Goal: Information Seeking & Learning: Learn about a topic

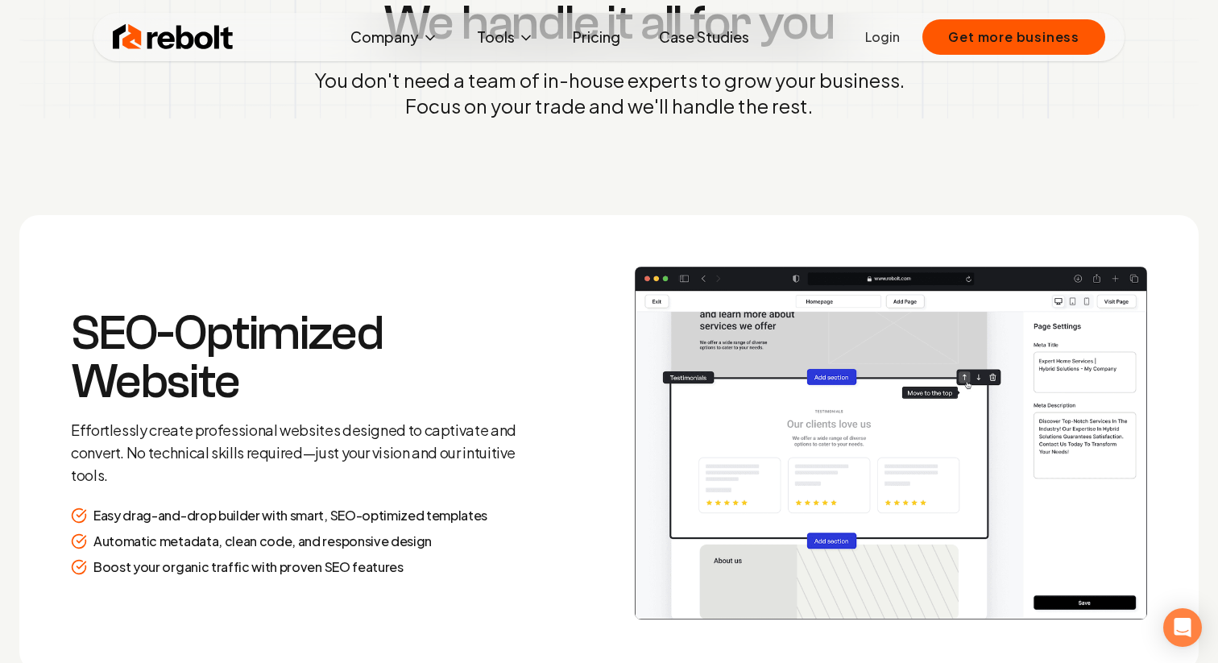
scroll to position [1995, 0]
click at [248, 387] on h3 "SEO-Optimized Website" at bounding box center [303, 356] width 464 height 97
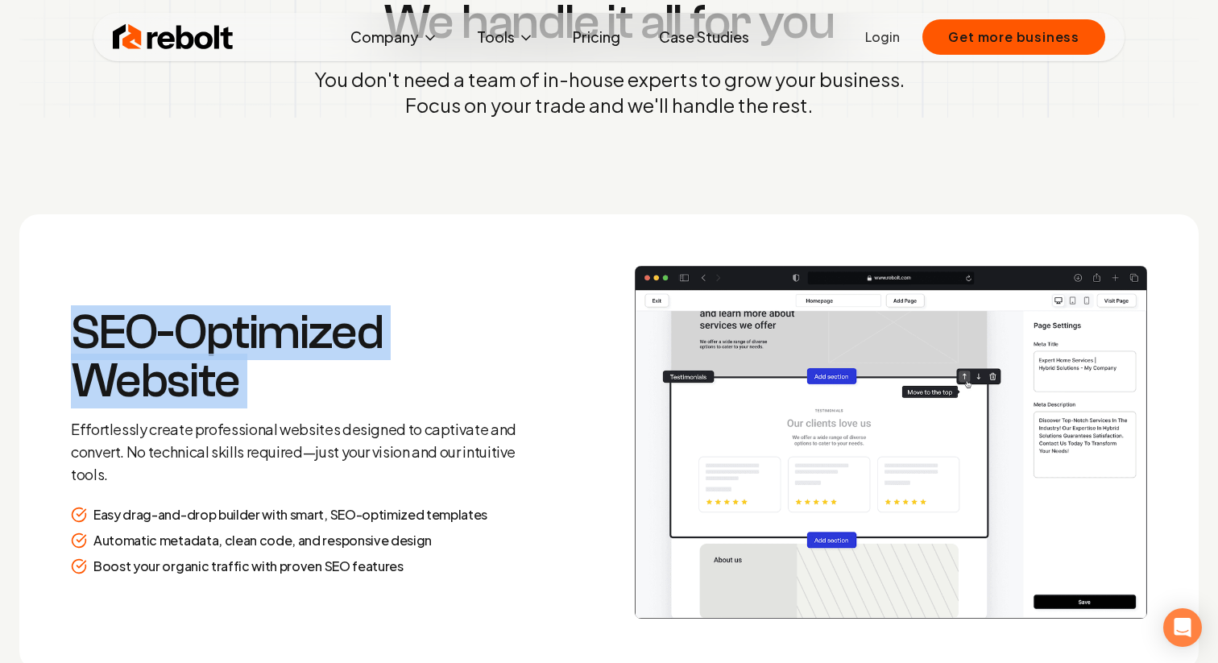
click at [248, 387] on h3 "SEO-Optimized Website" at bounding box center [303, 356] width 464 height 97
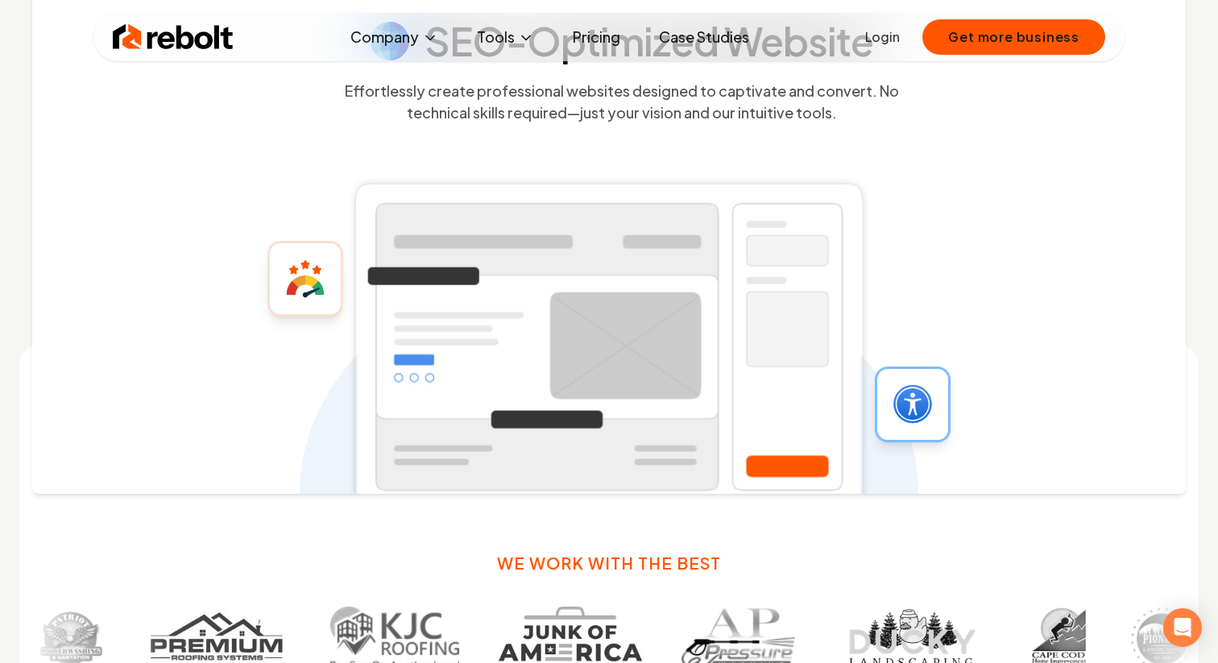
scroll to position [565, 0]
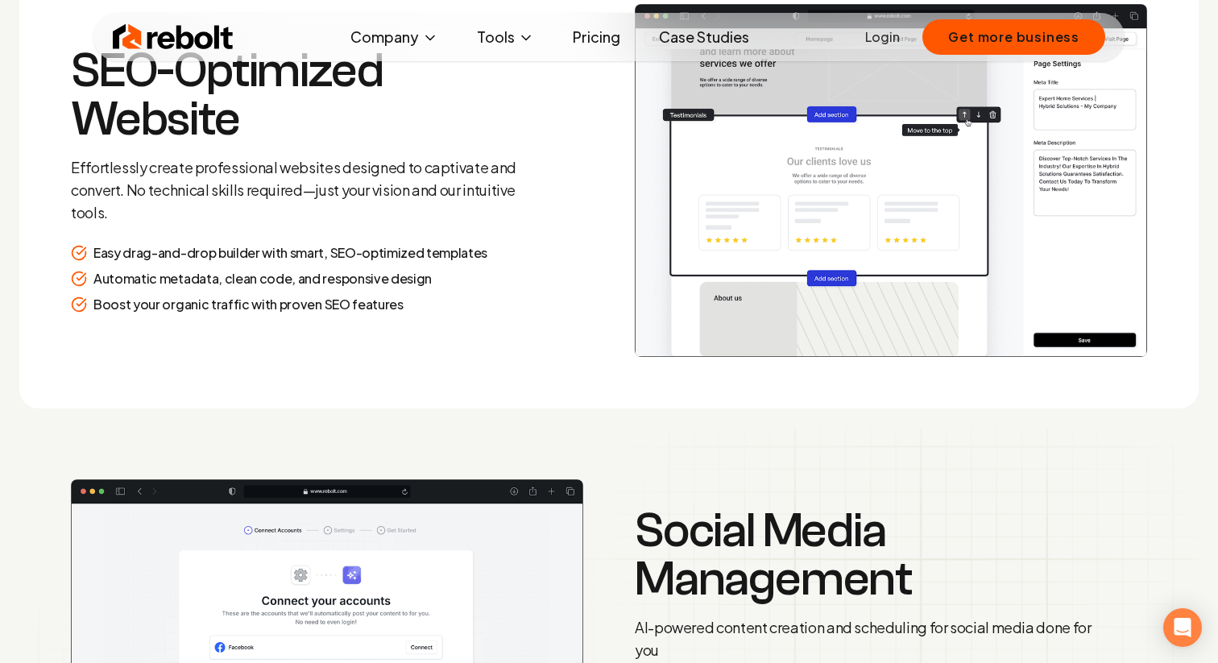
click at [441, 333] on section "SEO-Optimized Website Effortlessly create professional websites designed to cap…" at bounding box center [608, 180] width 1179 height 457
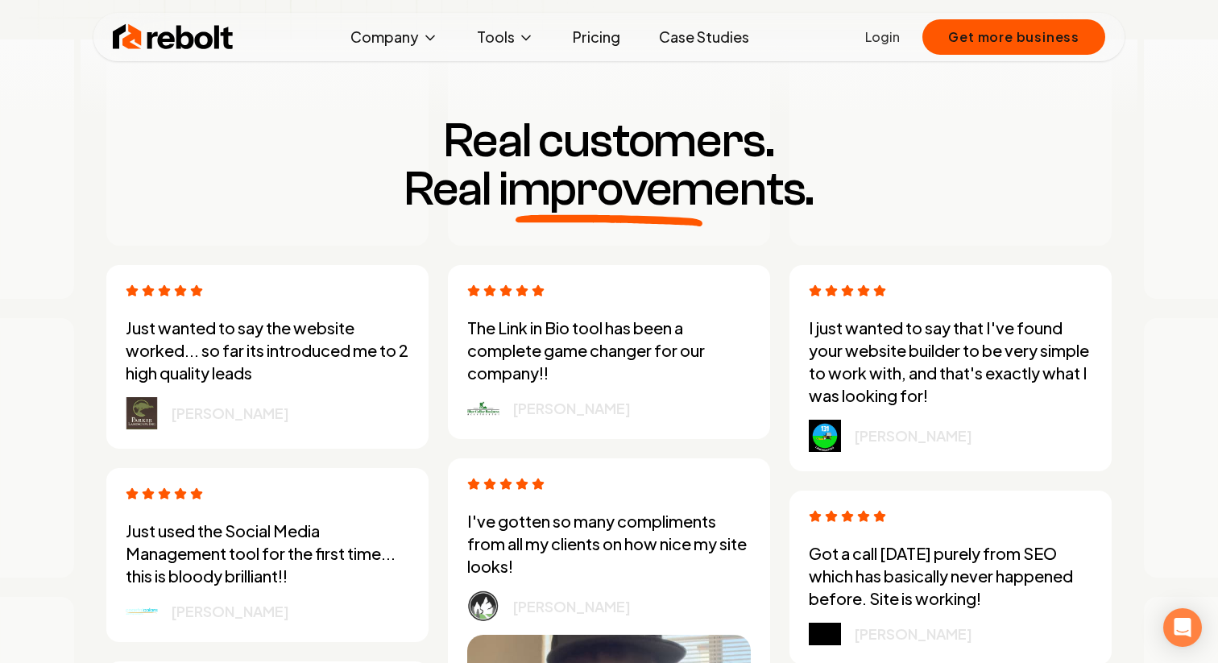
scroll to position [4167, 0]
click at [643, 182] on span "Real improvements." at bounding box center [608, 190] width 409 height 48
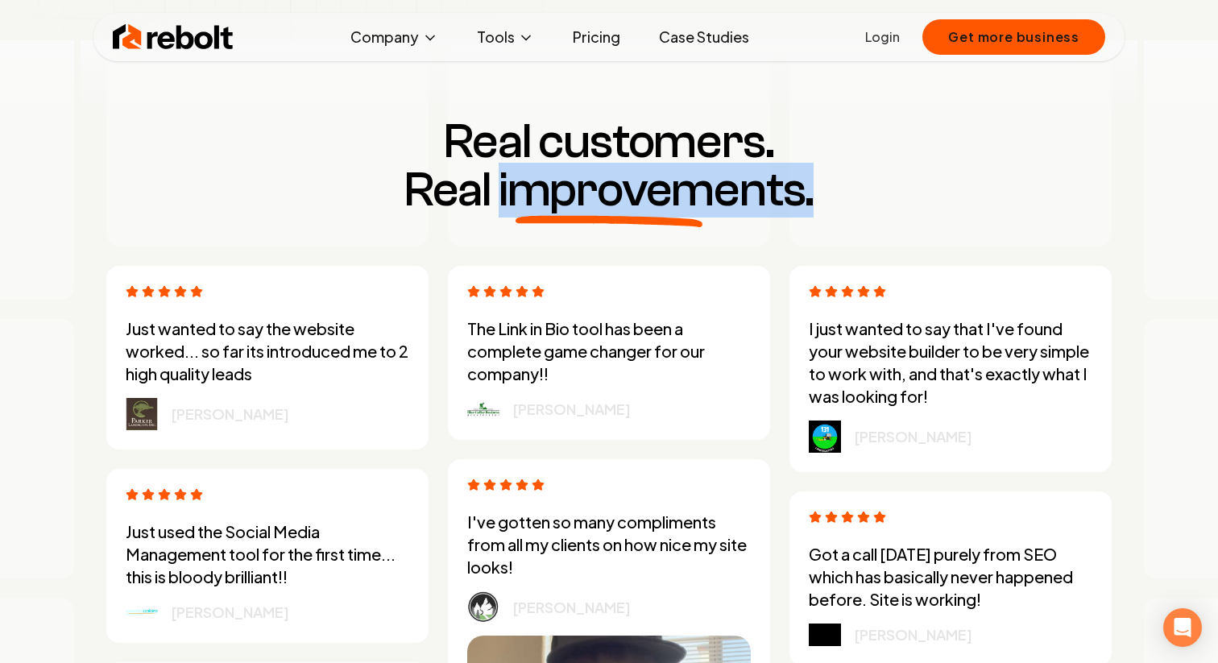
drag, startPoint x: 498, startPoint y: 180, endPoint x: 825, endPoint y: 177, distance: 327.0
click at [825, 177] on h3 "Real customers. Real improvements." at bounding box center [608, 166] width 1031 height 97
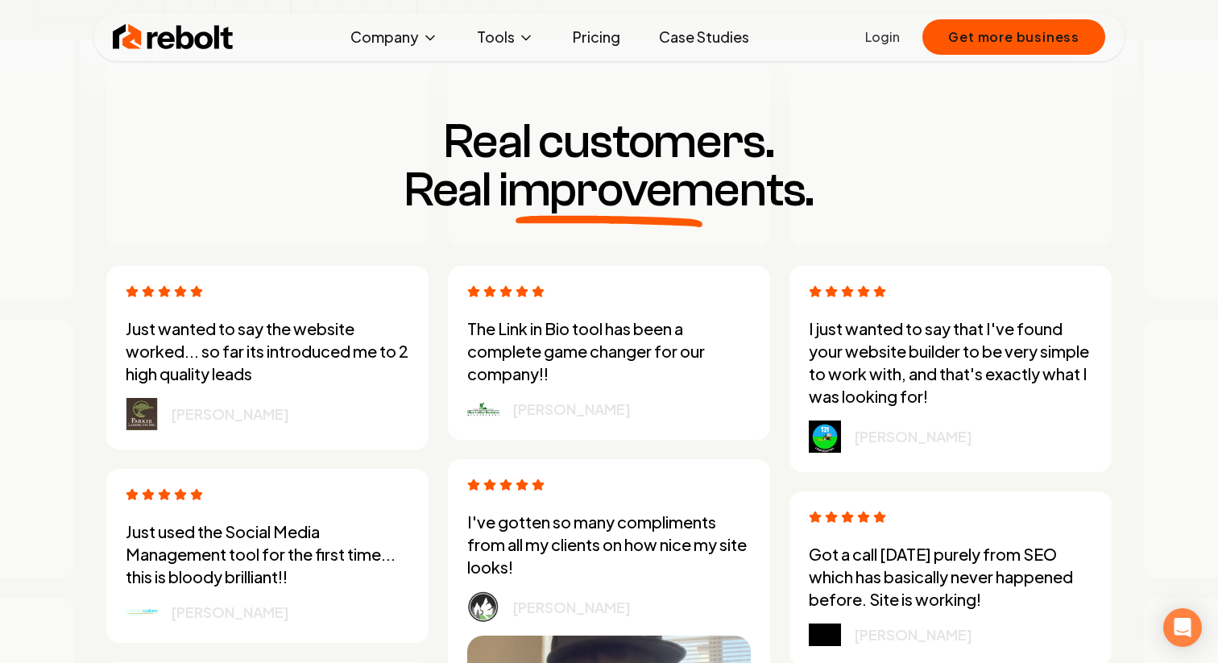
click at [818, 171] on h3 "Real customers. Real improvements." at bounding box center [608, 166] width 1031 height 97
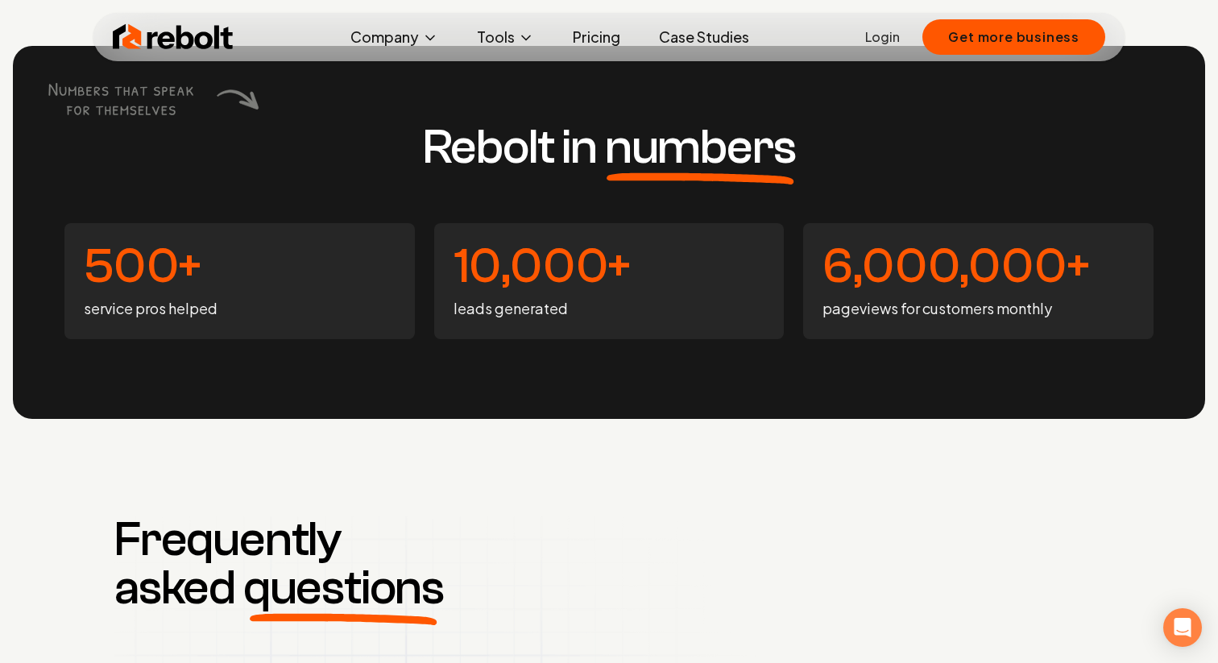
scroll to position [6130, 0]
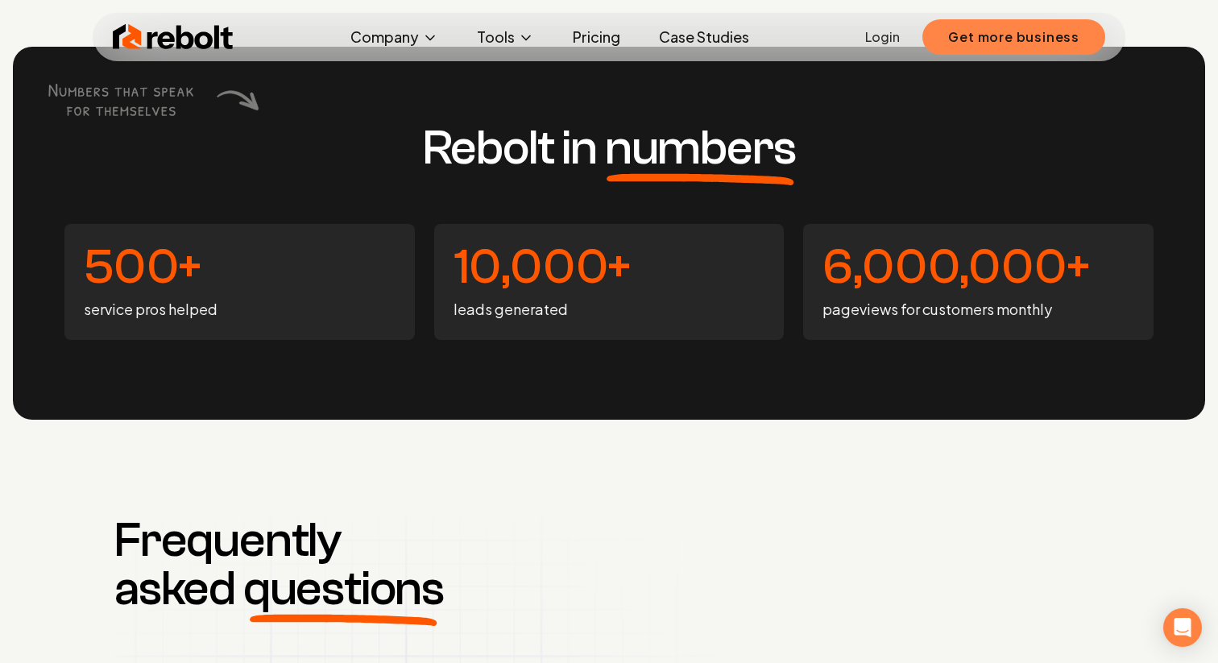
click at [997, 37] on button "Get more business" at bounding box center [1013, 36] width 183 height 35
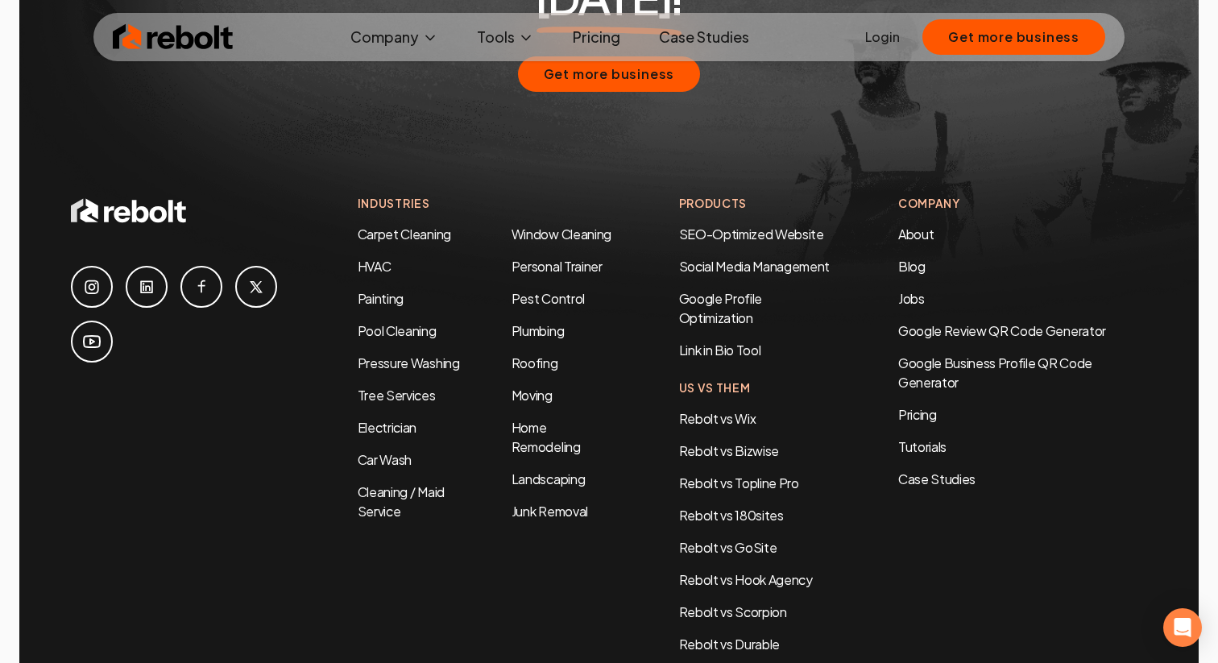
scroll to position [7769, 0]
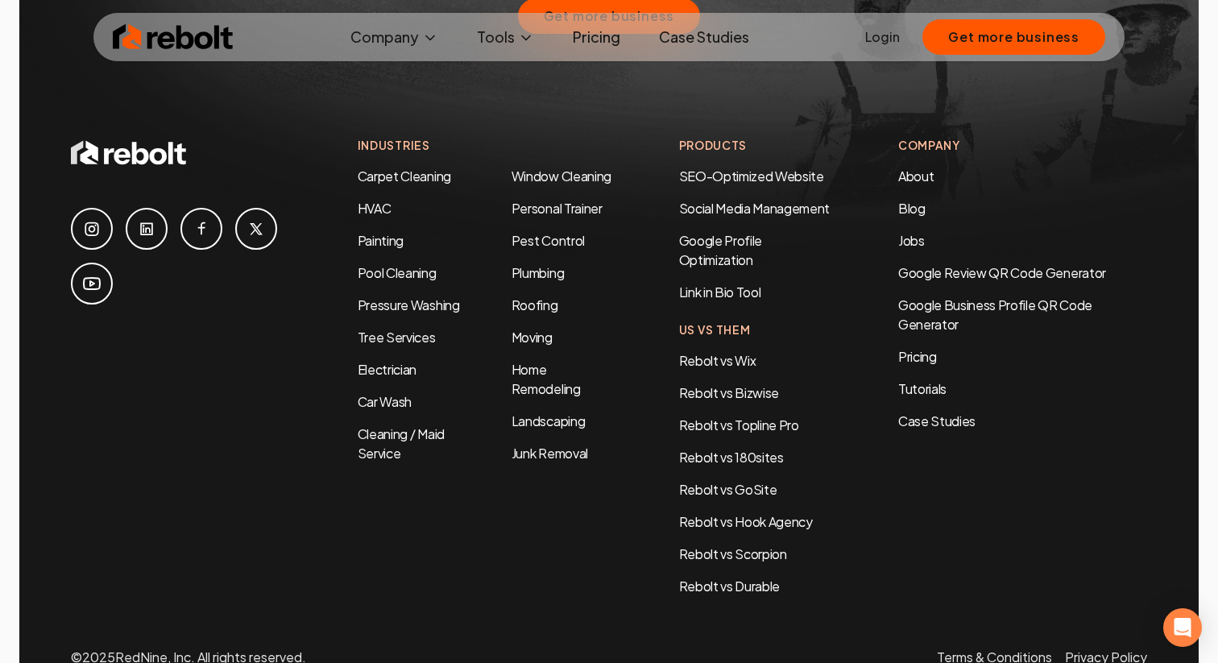
click at [610, 49] on link "Pricing" at bounding box center [596, 37] width 73 height 32
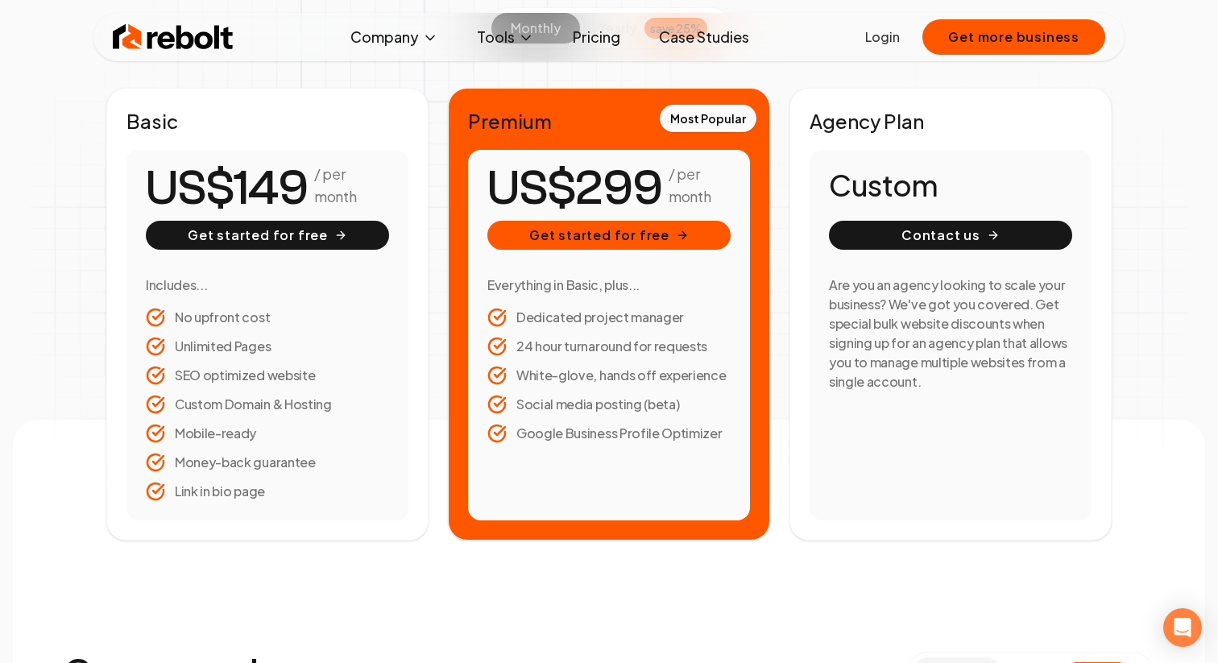
scroll to position [254, 0]
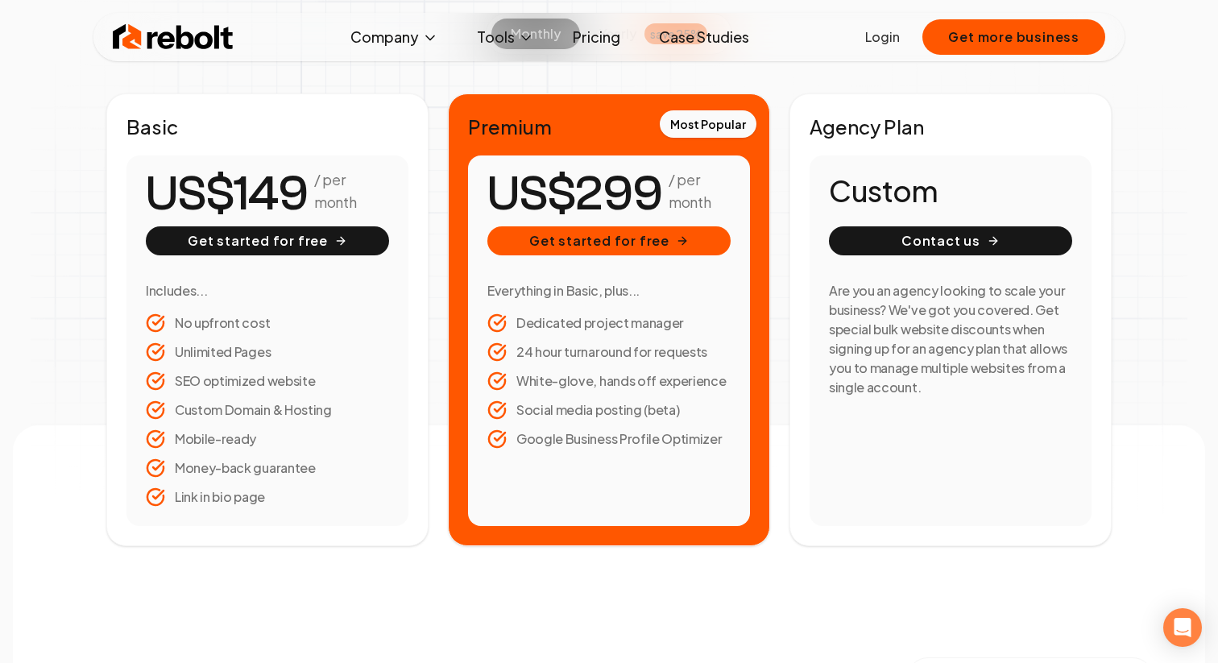
click at [734, 77] on section "monthly yearly save 25% Basic / per month Get started for free Includes... No u…" at bounding box center [608, 279] width 1005 height 533
click at [723, 39] on link "Case Studies" at bounding box center [704, 37] width 116 height 32
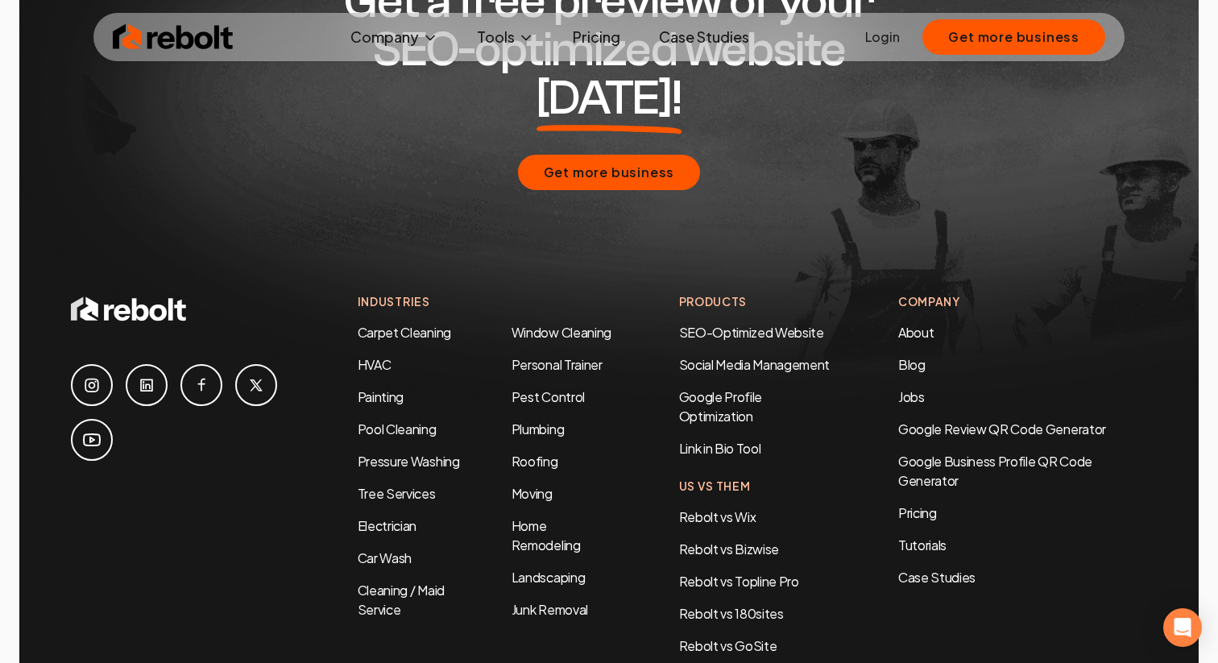
scroll to position [2697, 0]
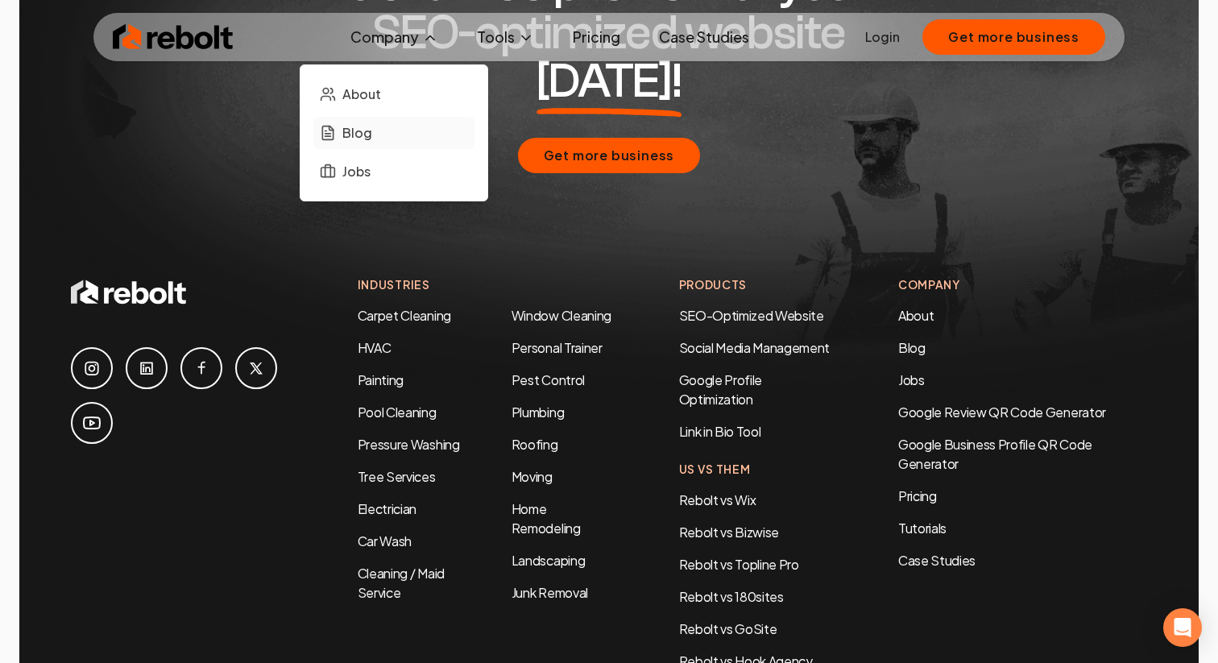
click at [357, 140] on span "Blog" at bounding box center [357, 132] width 30 height 19
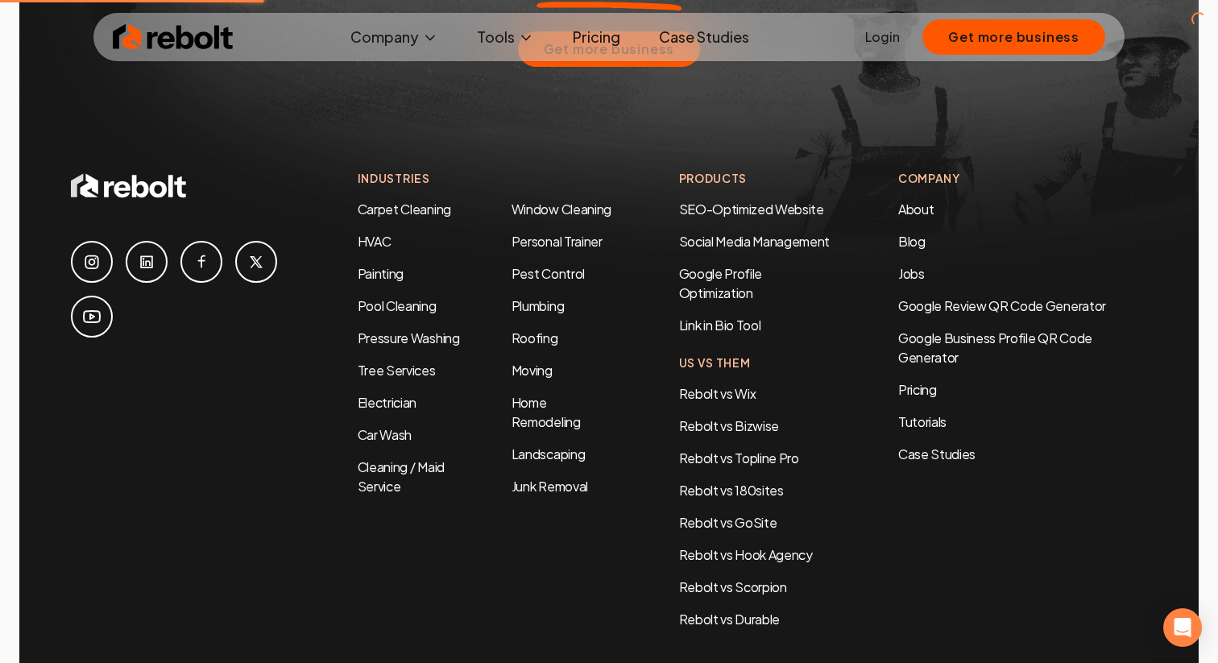
scroll to position [2819, 0]
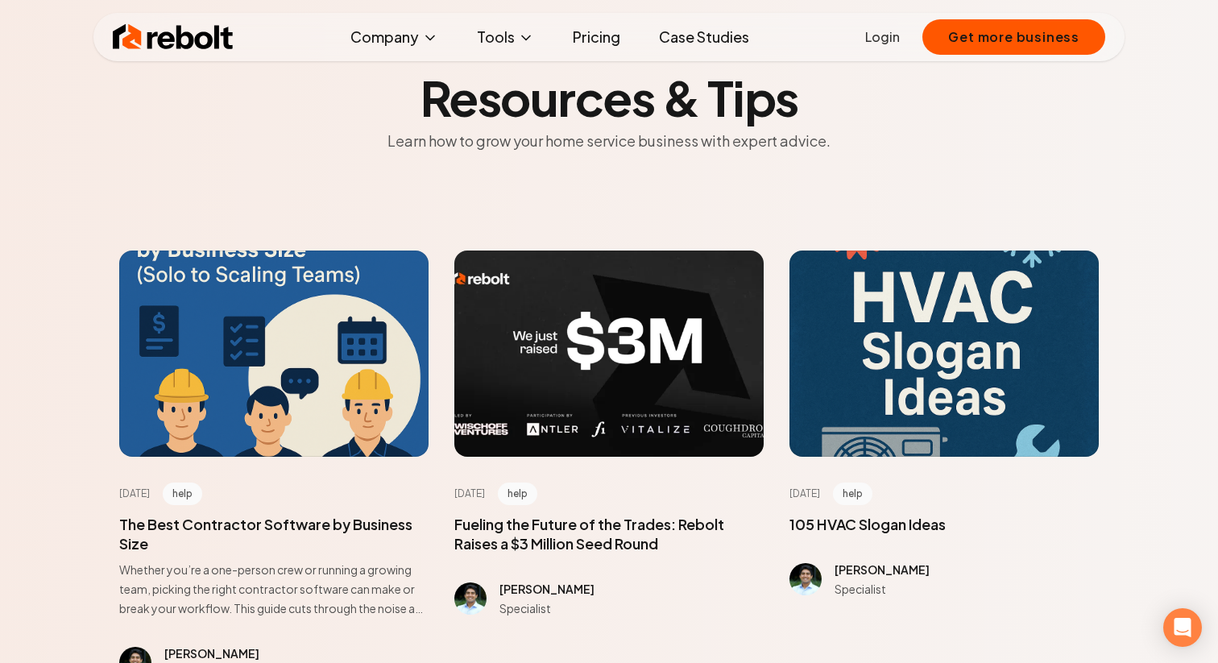
scroll to position [77, 0]
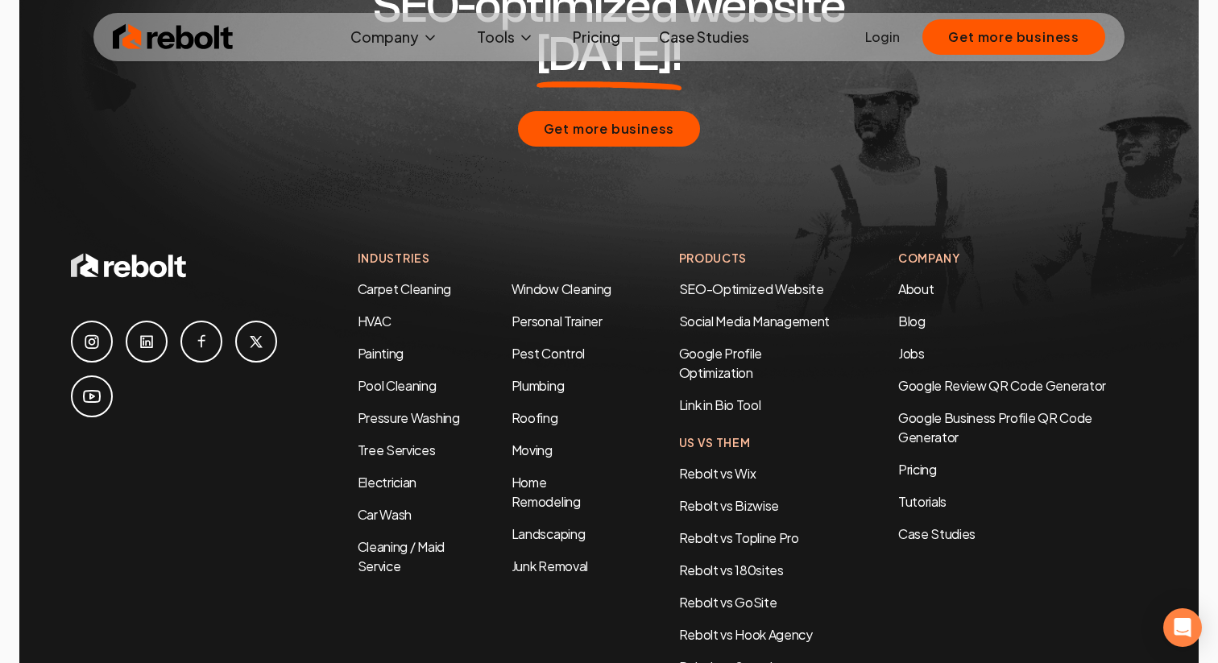
scroll to position [2722, 0]
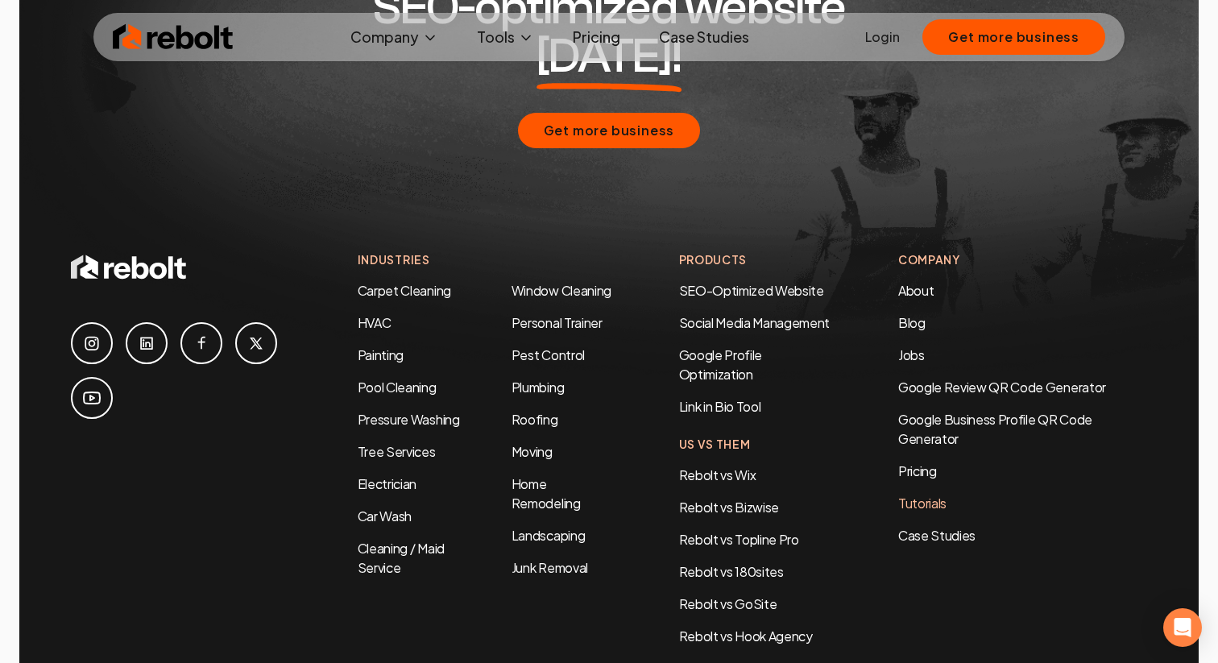
click at [924, 494] on link "Tutorials" at bounding box center [1022, 503] width 249 height 19
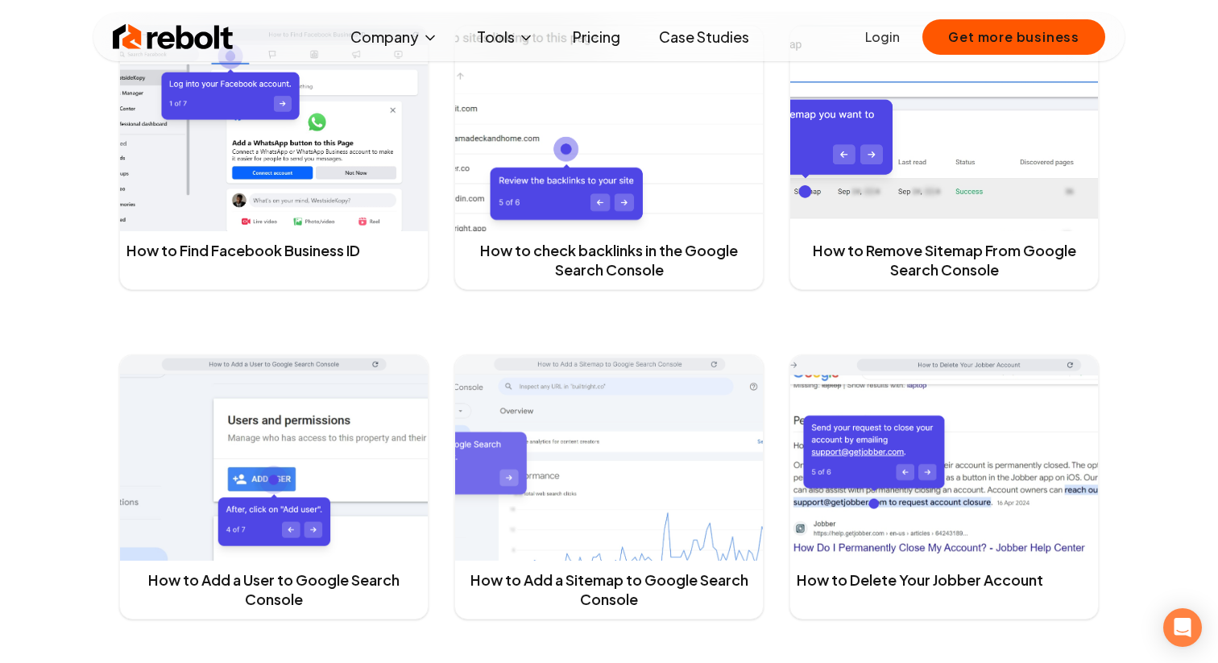
scroll to position [978, 0]
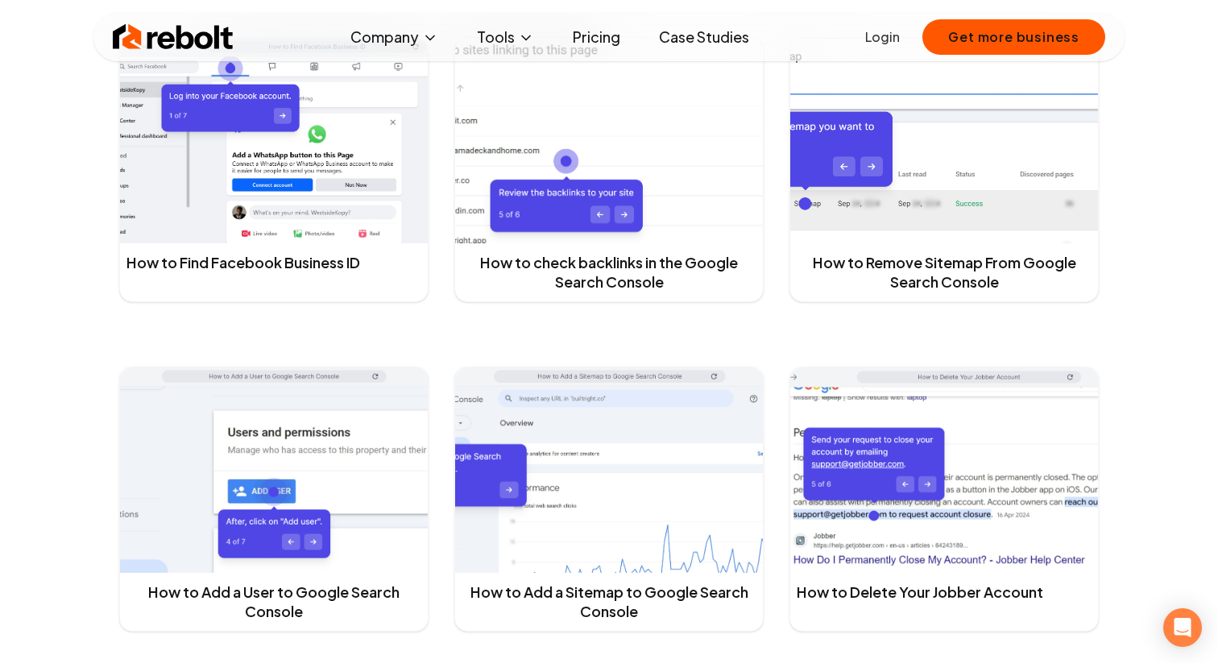
click at [866, 268] on link "How to Remove Sitemap From Google Search Console" at bounding box center [943, 272] width 295 height 39
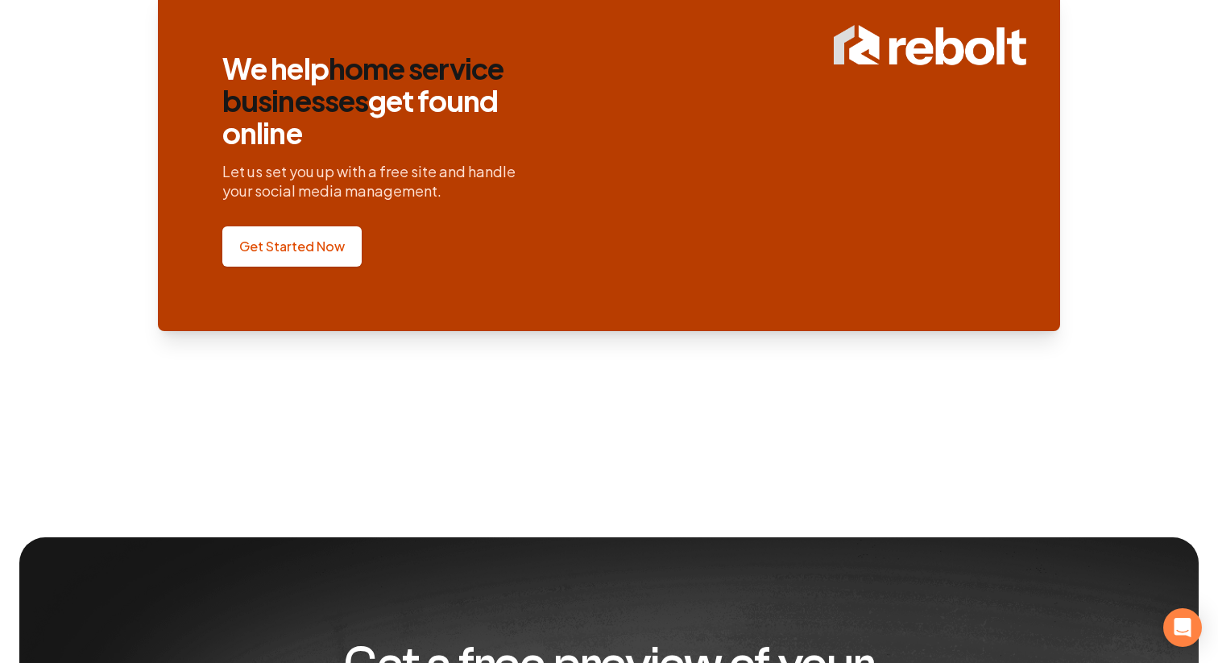
scroll to position [1441, 0]
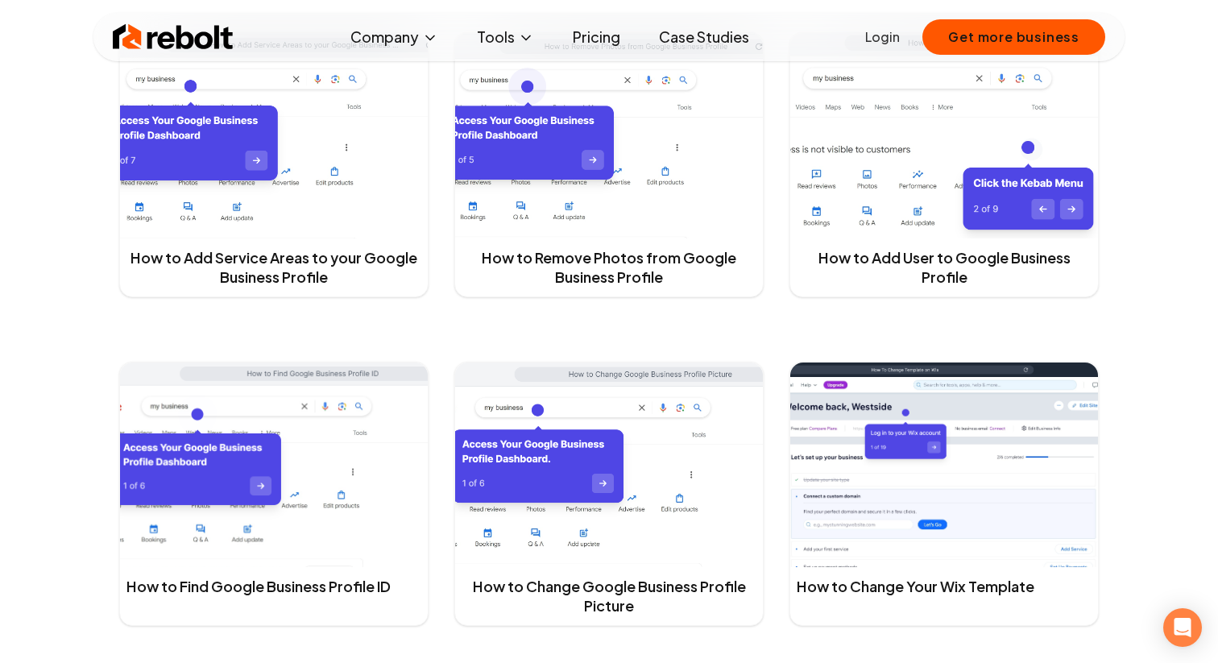
scroll to position [3234, 0]
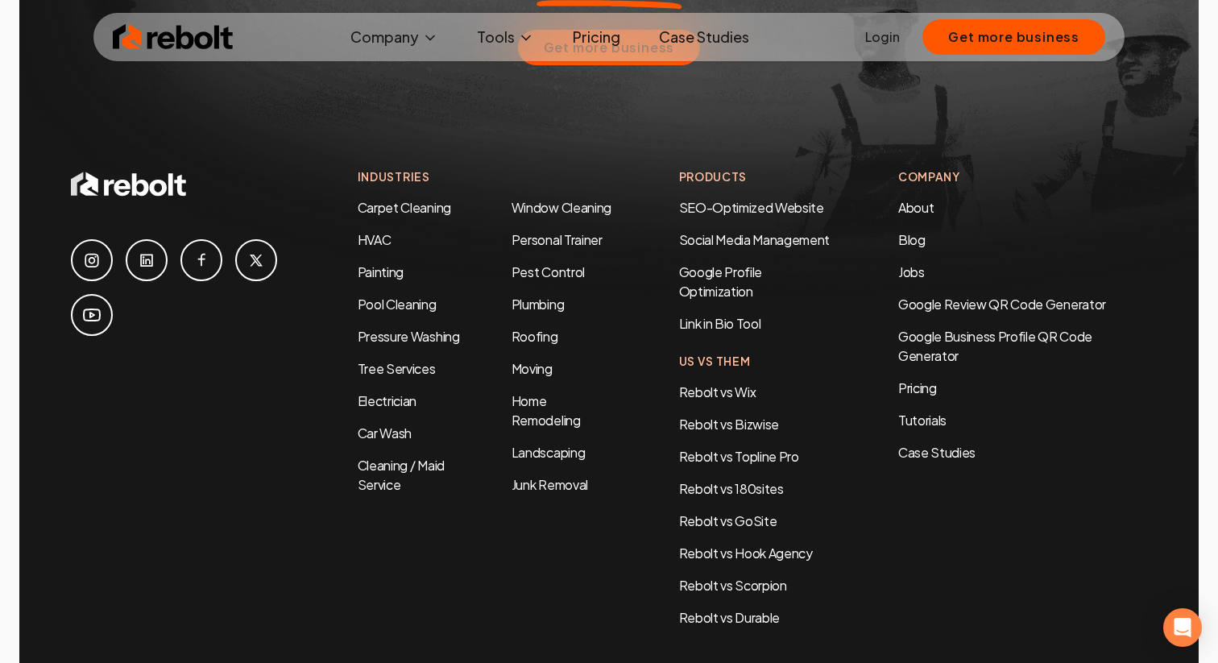
scroll to position [2808, 0]
